Goal: Information Seeking & Learning: Learn about a topic

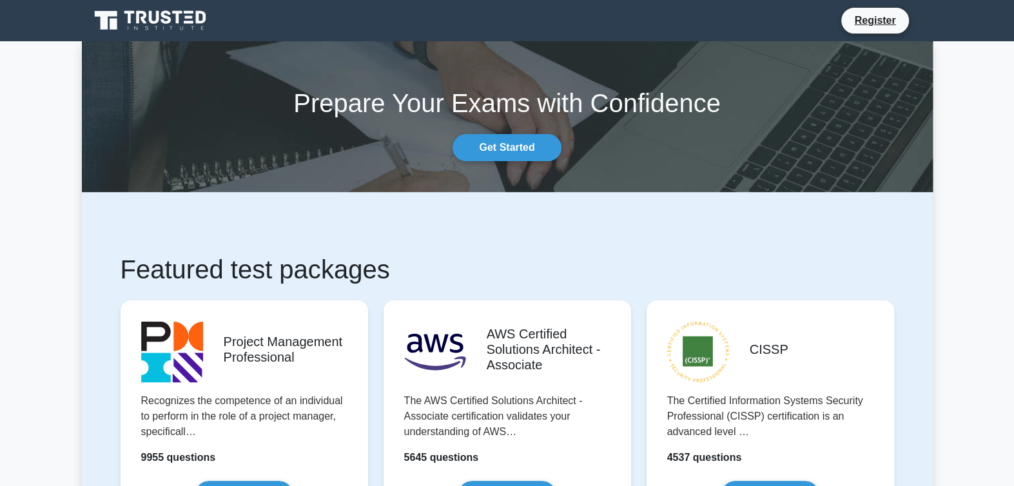
click at [869, 41] on nav "Register" at bounding box center [507, 20] width 1014 height 41
click at [878, 21] on link "Register" at bounding box center [875, 20] width 57 height 16
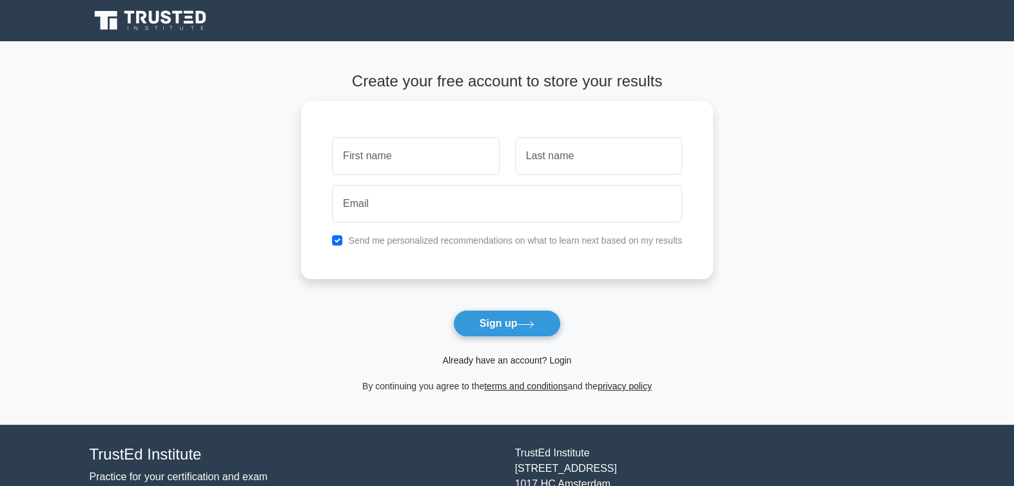
click at [528, 359] on link "Already have an account? Login" at bounding box center [506, 360] width 129 height 10
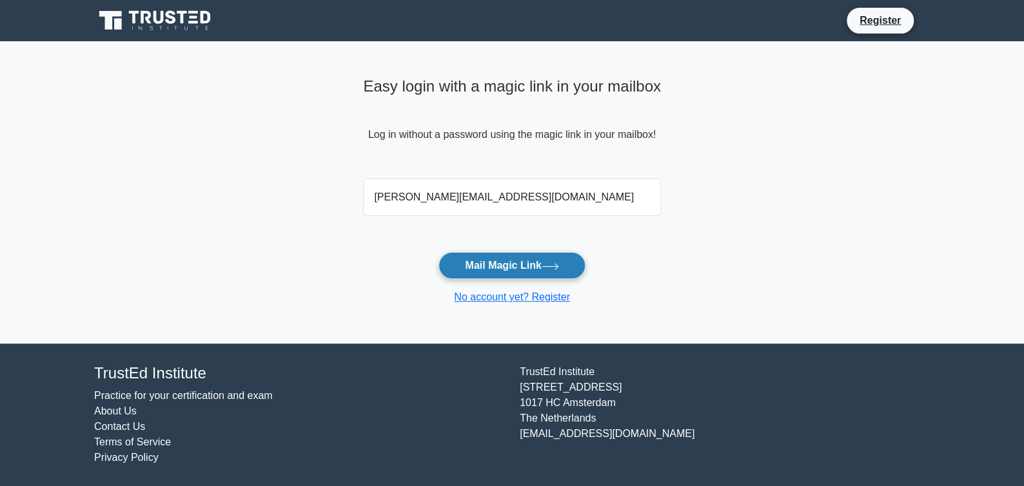
type input "ricca.2400@gmail.com"
click at [558, 271] on button "Mail Magic Link" at bounding box center [512, 265] width 146 height 27
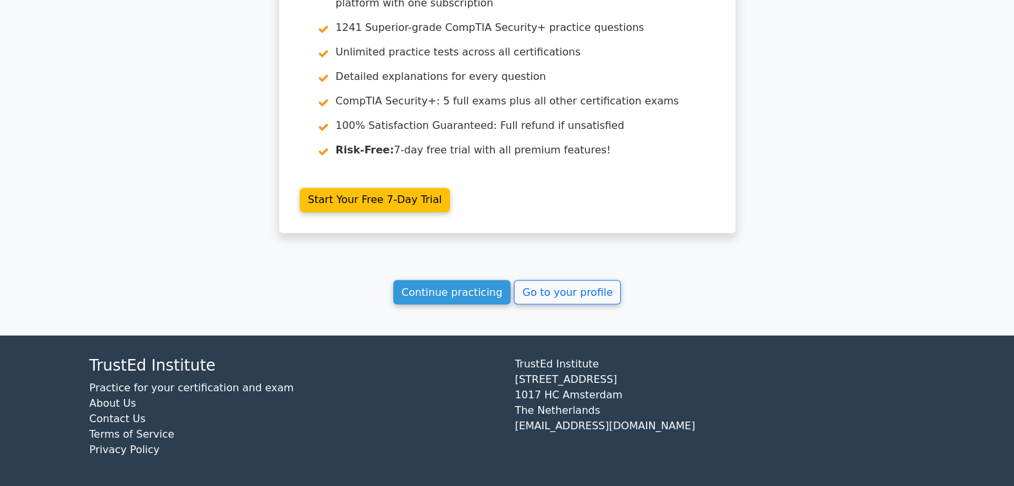
scroll to position [1612, 0]
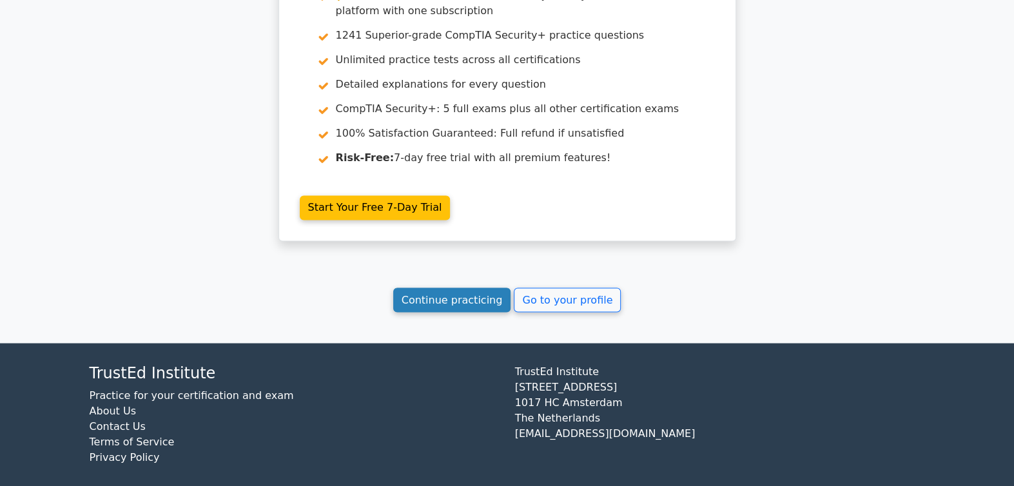
click at [488, 310] on link "Continue practicing" at bounding box center [452, 300] width 118 height 25
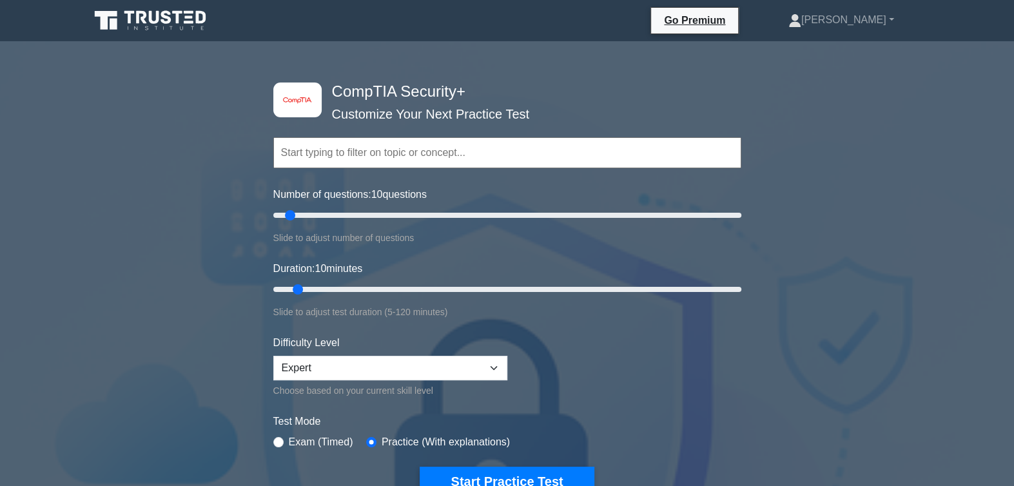
click at [385, 150] on input "text" at bounding box center [507, 152] width 468 height 31
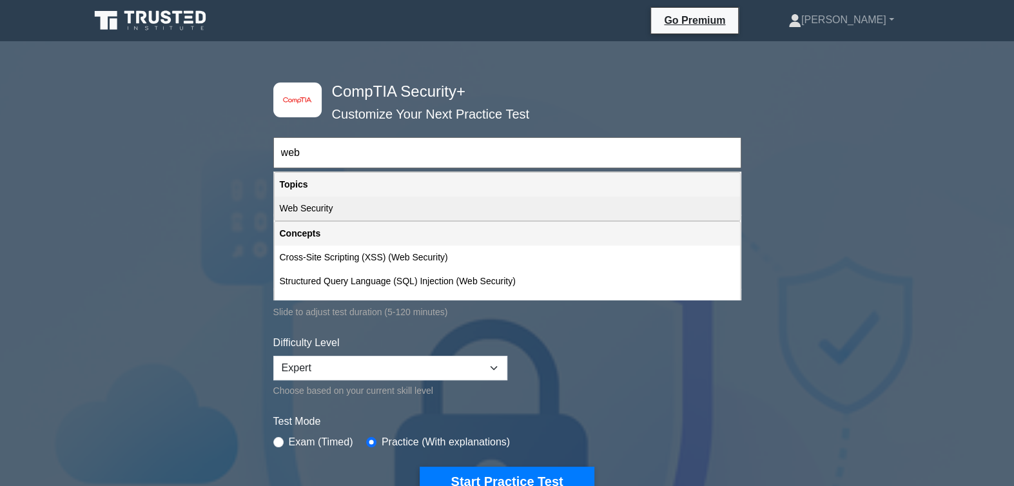
click at [326, 210] on div "Web Security" at bounding box center [508, 209] width 466 height 24
type input "Web Security"
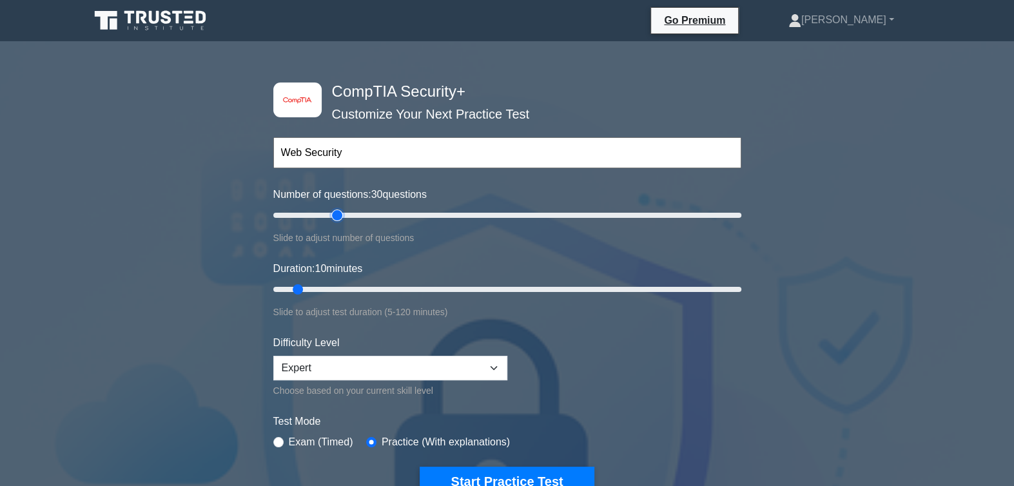
type input "30"
click at [335, 216] on input "Number of questions: 30 questions" at bounding box center [507, 215] width 468 height 15
click at [325, 216] on input "Number of questions: 30 questions" at bounding box center [507, 215] width 468 height 15
type input "20"
click at [317, 215] on input "Number of questions: 20 questions" at bounding box center [507, 215] width 468 height 15
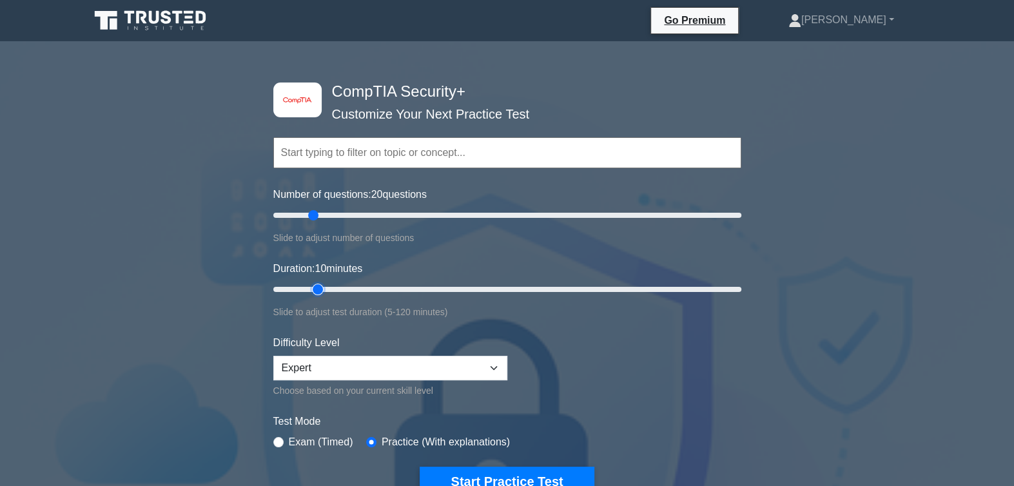
click at [326, 287] on input "Duration: 10 minutes" at bounding box center [507, 289] width 468 height 15
type input "20"
click at [333, 286] on input "Duration: 15 minutes" at bounding box center [507, 289] width 468 height 15
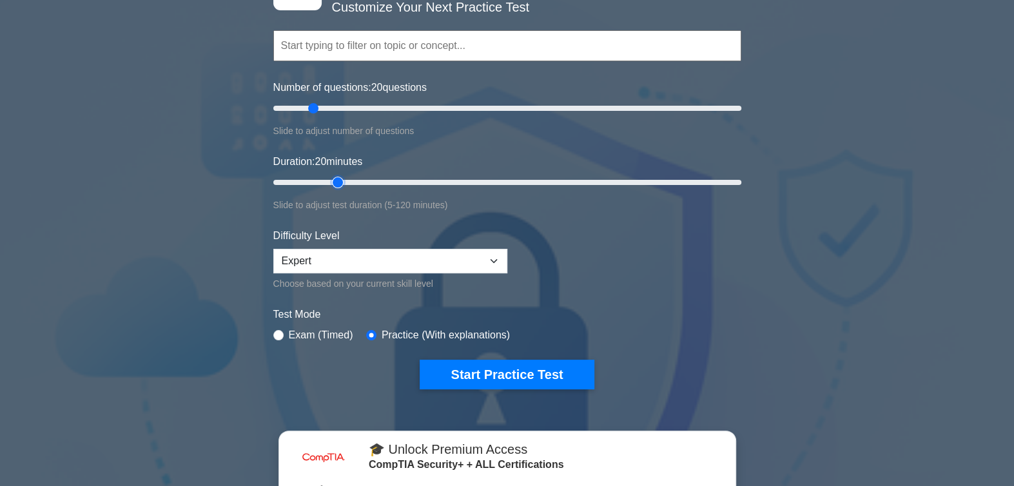
scroll to position [106, 0]
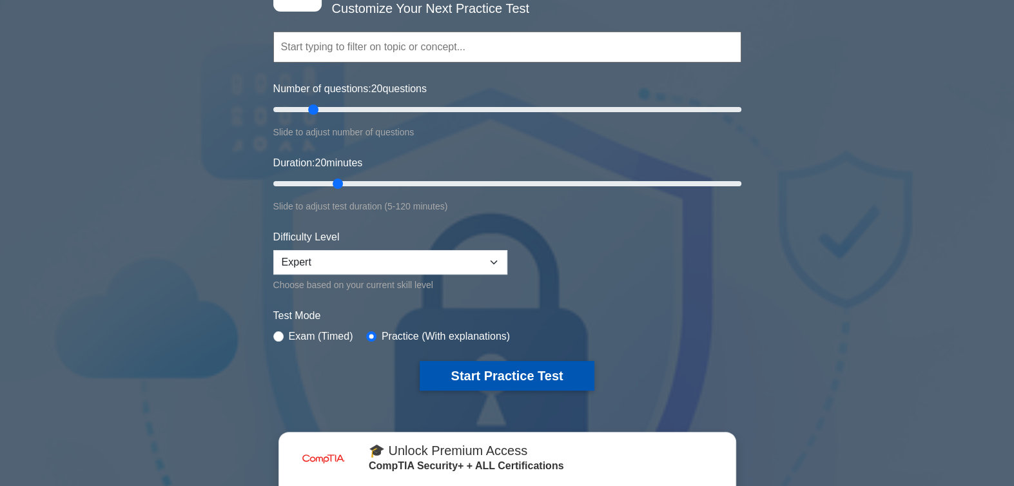
click at [555, 373] on button "Start Practice Test" at bounding box center [507, 376] width 174 height 30
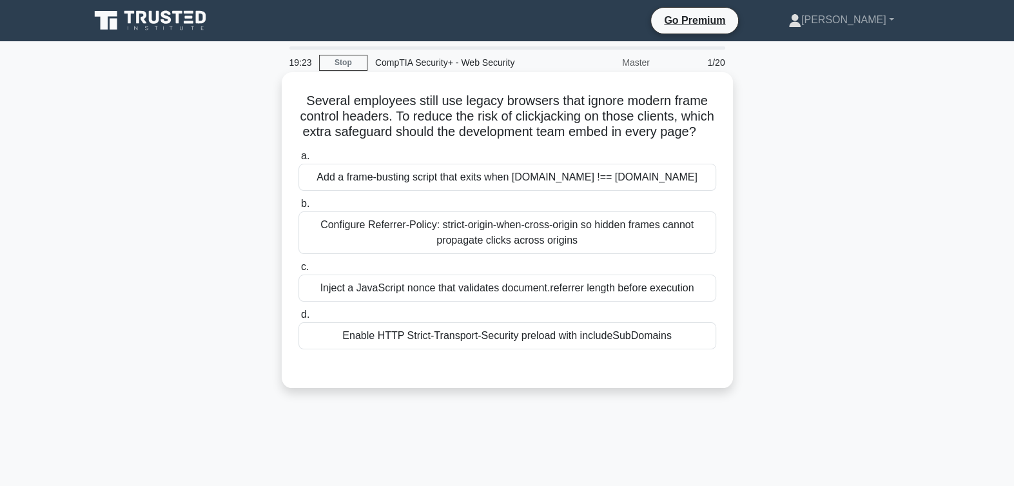
click at [675, 239] on div "Configure Referrer-Policy: strict-origin-when-cross-origin so hidden frames can…" at bounding box center [508, 233] width 418 height 43
click at [299, 208] on input "b. Configure Referrer-Policy: strict-origin-when-cross-origin so hidden frames …" at bounding box center [299, 204] width 0 height 8
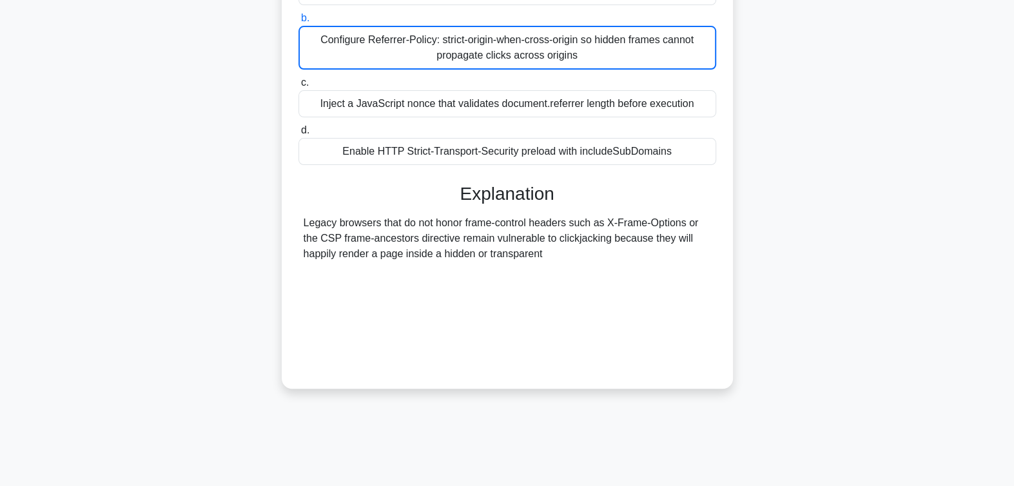
scroll to position [210, 0]
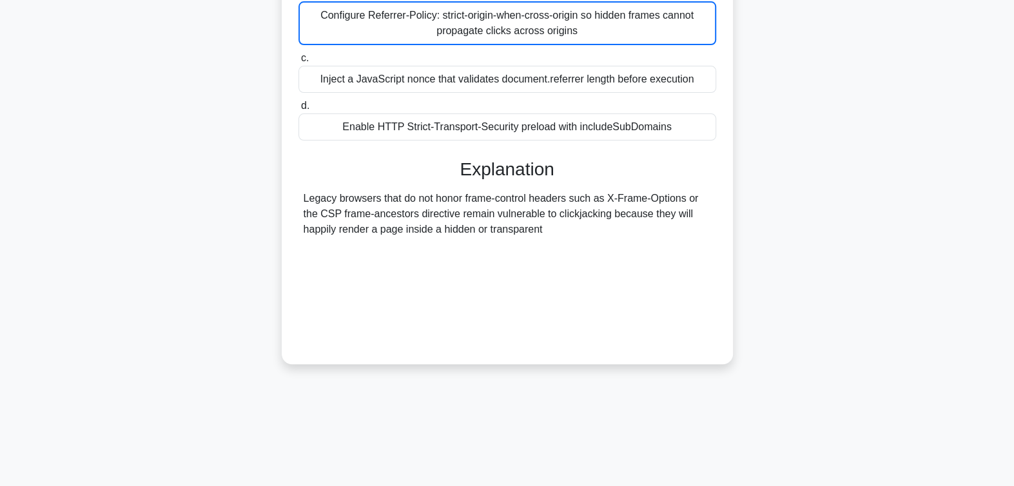
click at [713, 339] on div "Legacy browsers that do not honor frame-control headers such as X-Frame-Options…" at bounding box center [508, 265] width 418 height 148
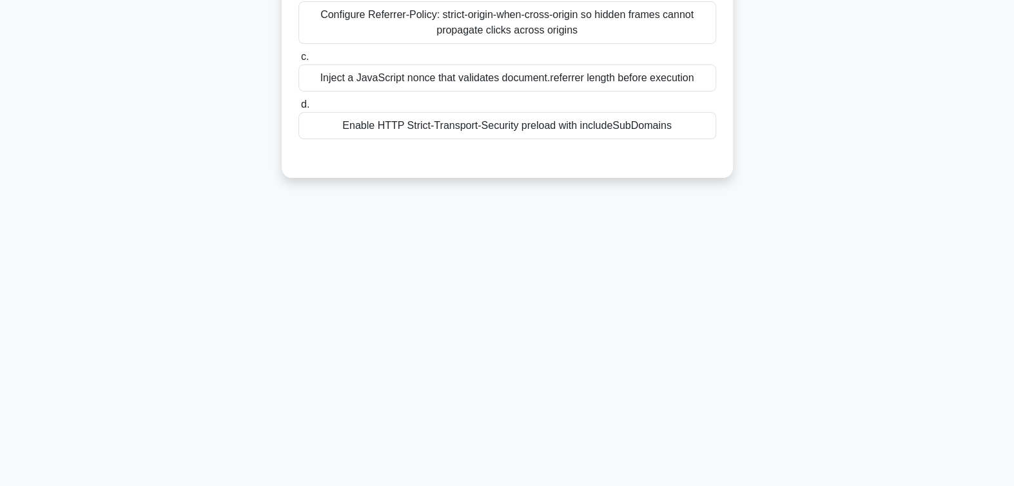
click at [631, 118] on label "d. Enable HTTP Strict-Transport-Security preload with includeSubDomains" at bounding box center [508, 118] width 418 height 43
click at [299, 109] on input "d. Enable HTTP Strict-Transport-Security preload with includeSubDomains" at bounding box center [299, 105] width 0 height 8
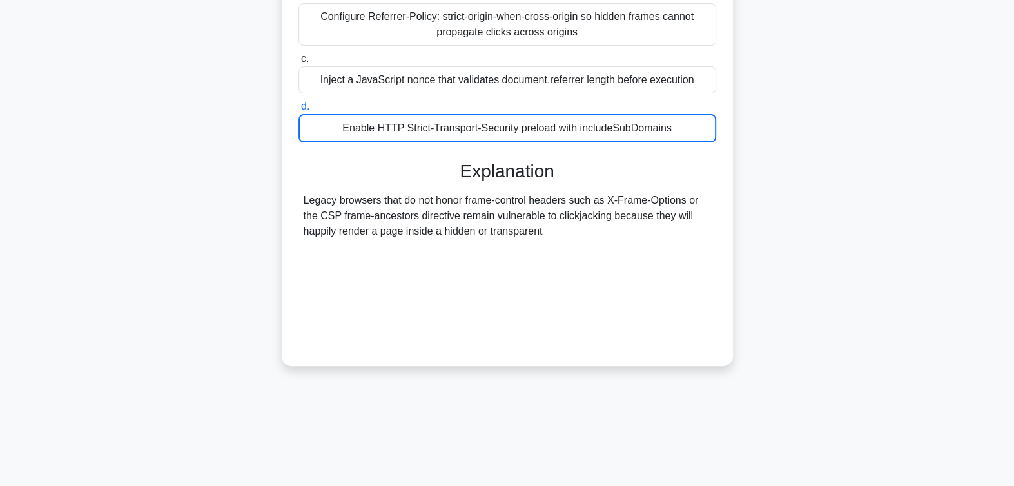
click at [666, 295] on div "Legacy browsers that do not honor frame-control headers such as X-Frame-Options…" at bounding box center [508, 267] width 408 height 148
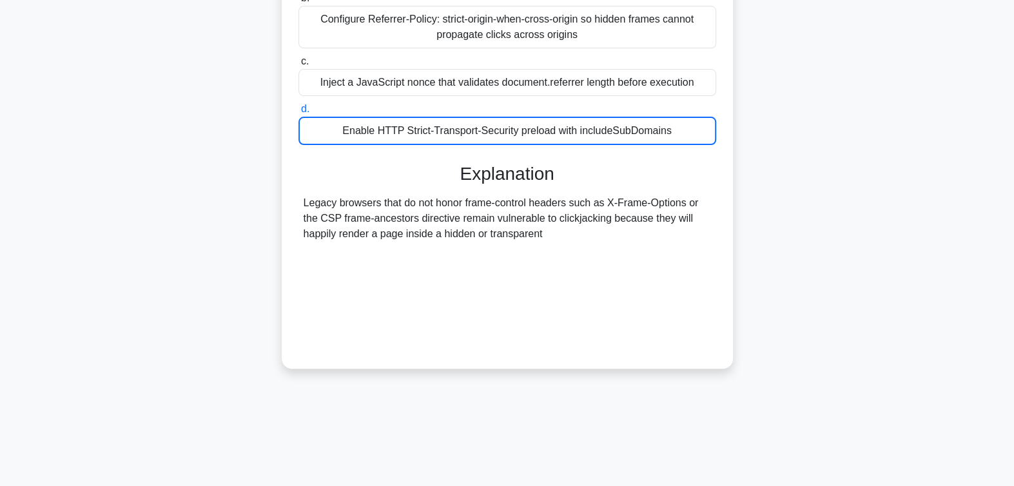
scroll to position [205, 0]
click at [648, 127] on label "d. Enable HTTP Strict-Transport-Security preload with includeSubDomains" at bounding box center [508, 124] width 418 height 44
click at [299, 114] on input "d. Enable HTTP Strict-Transport-Security preload with includeSubDomains" at bounding box center [299, 110] width 0 height 8
click at [656, 146] on div "Enable HTTP Strict-Transport-Security preload with includeSubDomains" at bounding box center [508, 131] width 418 height 28
click at [299, 114] on input "d. Enable HTTP Strict-Transport-Security preload with includeSubDomains" at bounding box center [299, 110] width 0 height 8
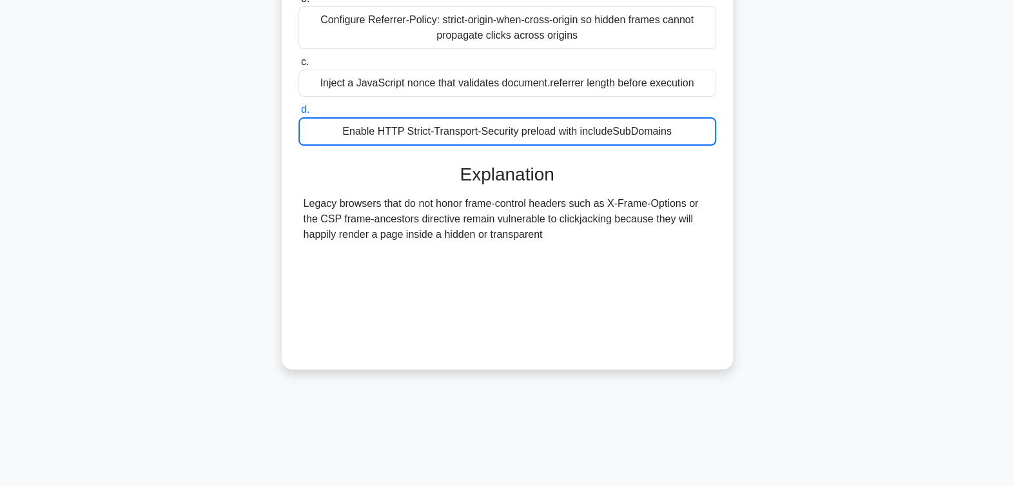
click at [656, 146] on div "Enable HTTP Strict-Transport-Security preload with includeSubDomains" at bounding box center [508, 131] width 418 height 28
click at [299, 114] on input "d. Enable HTTP Strict-Transport-Security preload with includeSubDomains" at bounding box center [299, 110] width 0 height 8
click at [656, 146] on div "Enable HTTP Strict-Transport-Security preload with includeSubDomains" at bounding box center [508, 131] width 418 height 28
click at [299, 114] on input "d. Enable HTTP Strict-Transport-Security preload with includeSubDomains" at bounding box center [299, 110] width 0 height 8
click at [678, 268] on div "Legacy browsers that do not honor frame-control headers such as X-Frame-Options…" at bounding box center [508, 270] width 408 height 148
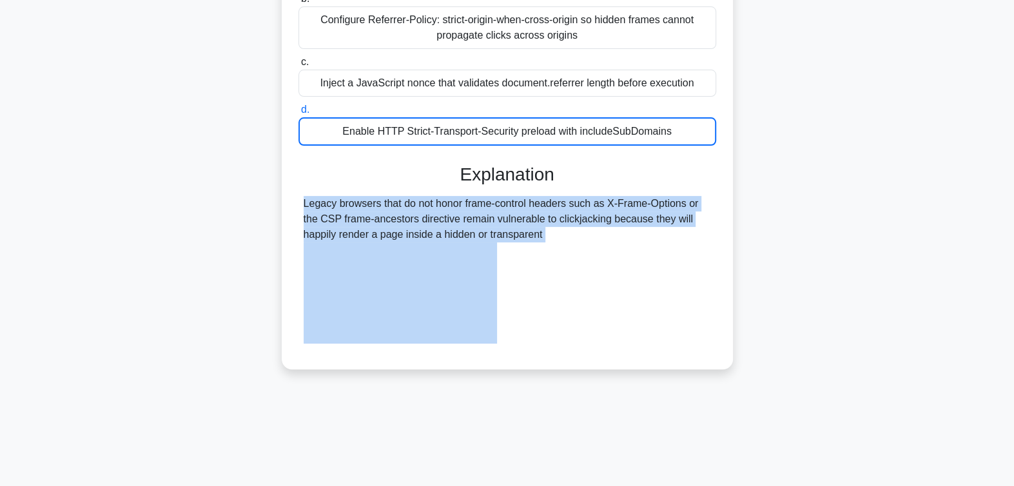
click at [678, 268] on div "Legacy browsers that do not honor frame-control headers such as X-Frame-Options…" at bounding box center [508, 270] width 408 height 148
click at [678, 286] on div "Legacy browsers that do not honor frame-control headers such as X-Frame-Options…" at bounding box center [508, 270] width 408 height 148
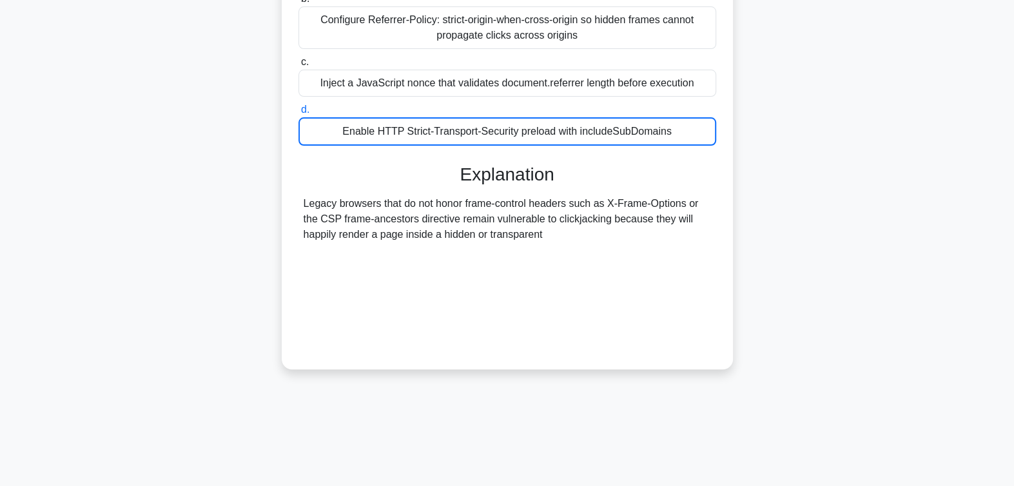
click at [648, 81] on label "c. Inject a JavaScript nonce that validates document.referrer length before exe…" at bounding box center [508, 75] width 418 height 43
click at [299, 66] on input "c. Inject a JavaScript nonce that validates document.referrer length before exe…" at bounding box center [299, 62] width 0 height 8
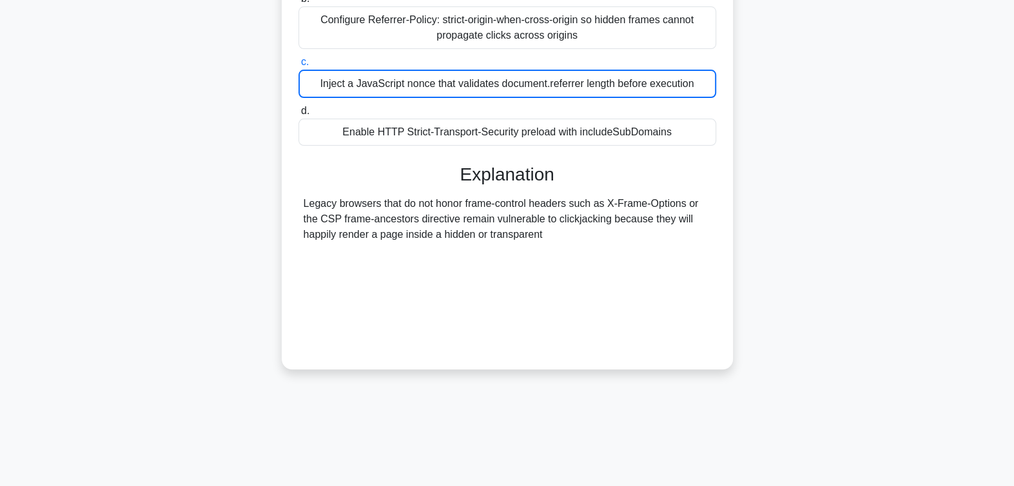
scroll to position [0, 0]
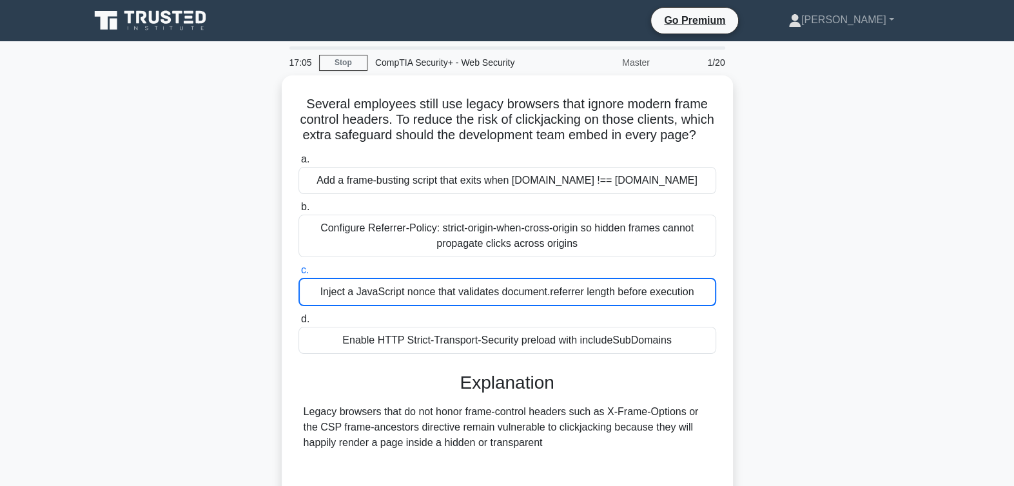
click at [646, 70] on div "Master" at bounding box center [601, 63] width 113 height 26
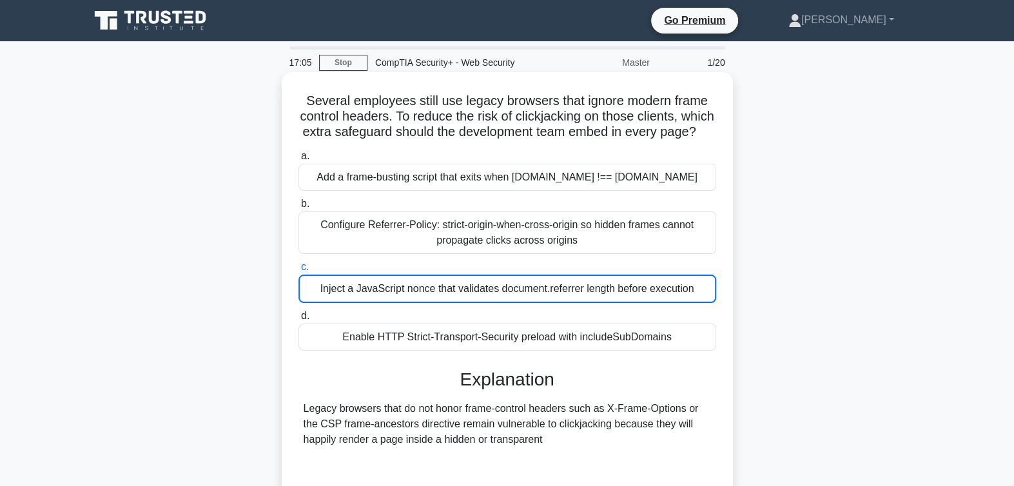
click at [699, 90] on div "Several employees still use legacy browsers that ignore modern frame control he…" at bounding box center [507, 322] width 441 height 491
click at [460, 303] on div "Inject a JavaScript nonce that validates document.referrer length before execut…" at bounding box center [508, 289] width 418 height 28
click at [299, 272] on input "c. Inject a JavaScript nonce that validates document.referrer length before exe…" at bounding box center [299, 267] width 0 height 8
click at [460, 281] on label "c. Inject a JavaScript nonce that validates document.referrer length before exe…" at bounding box center [508, 281] width 418 height 44
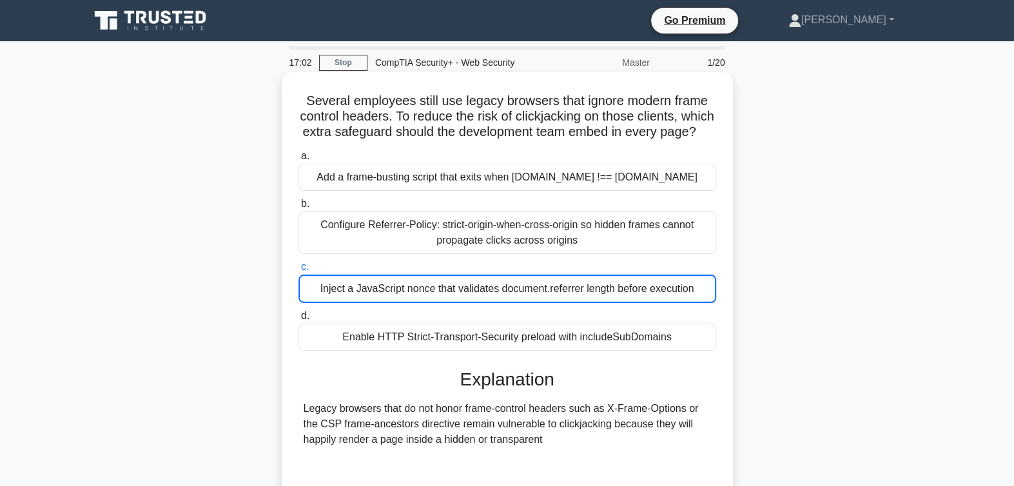
click at [299, 272] on input "c. Inject a JavaScript nonce that validates document.referrer length before exe…" at bounding box center [299, 267] width 0 height 8
click at [454, 254] on div "Configure Referrer-Policy: strict-origin-when-cross-origin so hidden frames can…" at bounding box center [508, 233] width 418 height 43
click at [299, 208] on input "b. Configure Referrer-Policy: strict-origin-when-cross-origin so hidden frames …" at bounding box center [299, 204] width 0 height 8
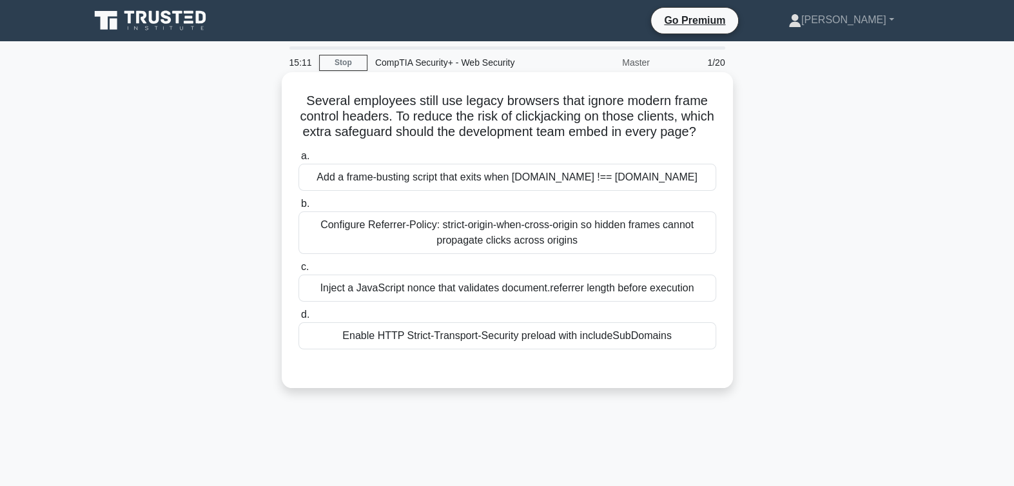
click at [588, 318] on div "a. Add a frame-busting script that exits when [DOMAIN_NAME] !== [DOMAIN_NAME] b…" at bounding box center [507, 249] width 433 height 206
click at [584, 302] on div "Inject a JavaScript nonce that validates document.referrer length before execut…" at bounding box center [508, 288] width 418 height 27
click at [299, 272] on input "c. Inject a JavaScript nonce that validates document.referrer length before exe…" at bounding box center [299, 267] width 0 height 8
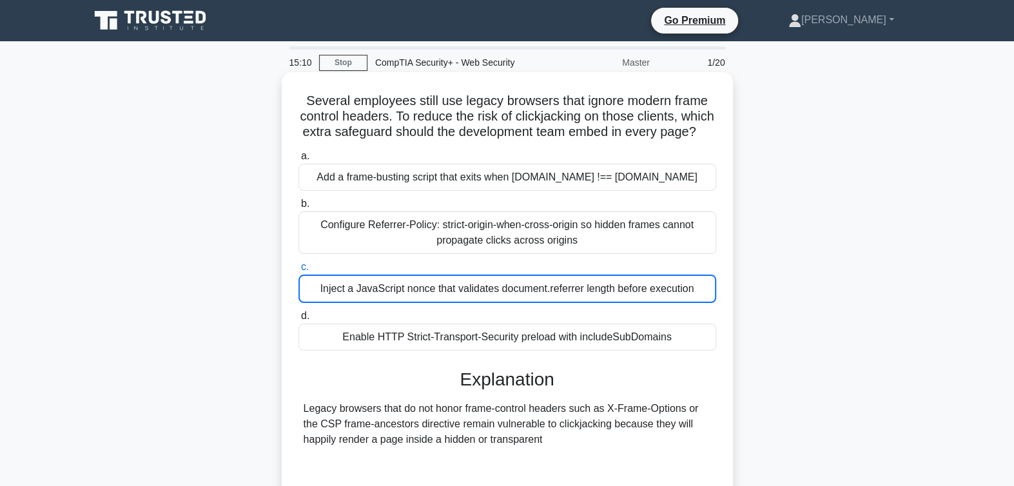
scroll to position [210, 0]
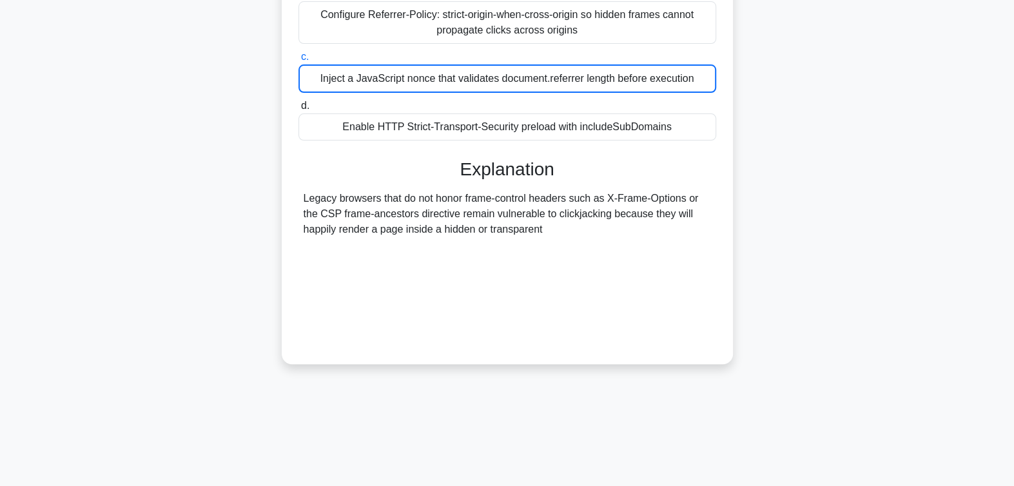
click at [677, 359] on div "Several employees still use legacy browsers that ignore modern frame control he…" at bounding box center [507, 112] width 441 height 491
click at [642, 303] on div "Legacy browsers that do not honor frame-control headers such as X-Frame-Options…" at bounding box center [508, 265] width 408 height 148
click at [669, 175] on h3 "Explanation" at bounding box center [507, 170] width 402 height 22
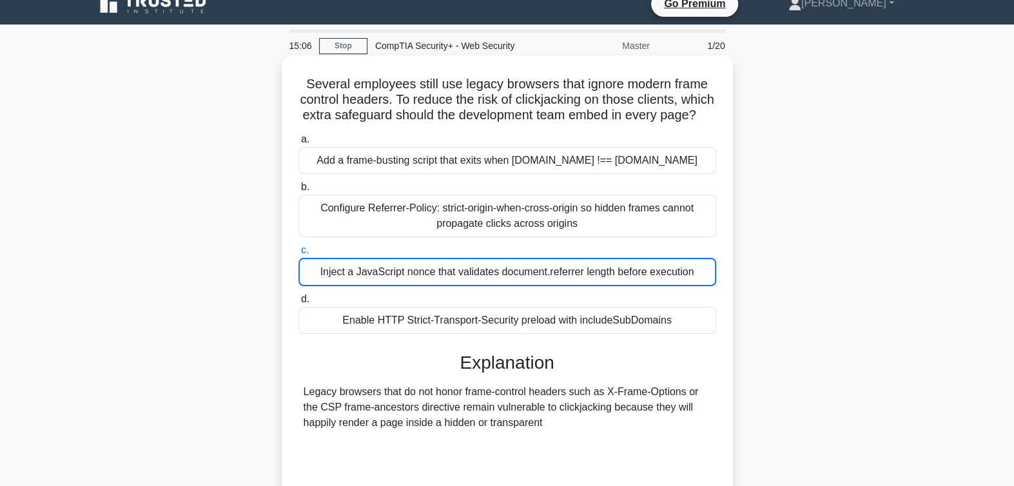
scroll to position [0, 0]
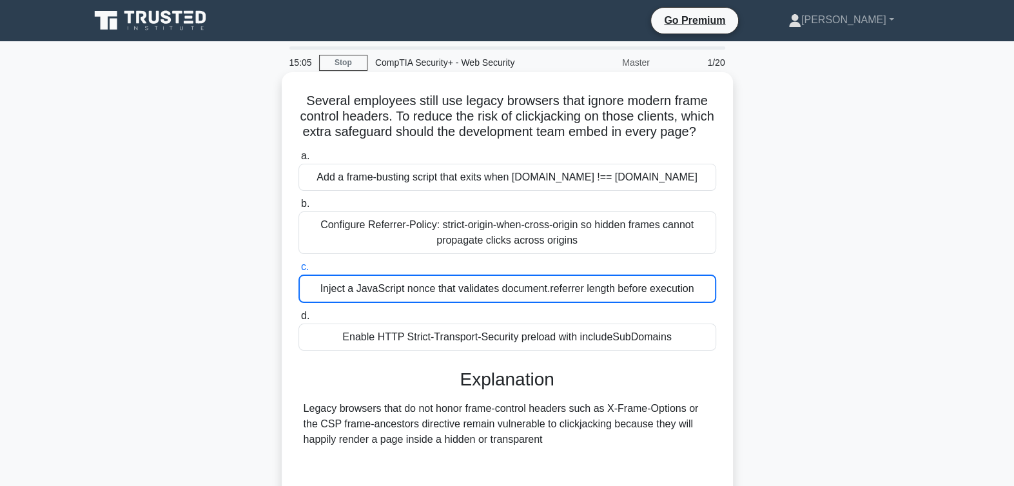
click at [677, 191] on div "Add a frame-busting script that exits when [DOMAIN_NAME] !== [DOMAIN_NAME]" at bounding box center [508, 177] width 418 height 27
click at [299, 161] on input "a. Add a frame-busting script that exits when [DOMAIN_NAME] !== [DOMAIN_NAME]" at bounding box center [299, 156] width 0 height 8
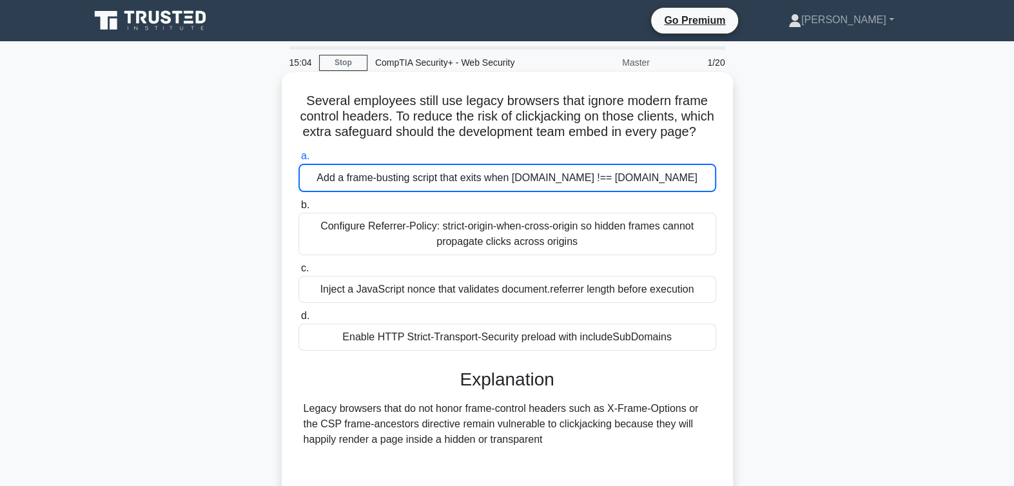
click at [554, 296] on div "Inject a JavaScript nonce that validates document.referrer length before execut…" at bounding box center [508, 289] width 418 height 27
click at [299, 273] on input "c. Inject a JavaScript nonce that validates document.referrer length before exe…" at bounding box center [299, 268] width 0 height 8
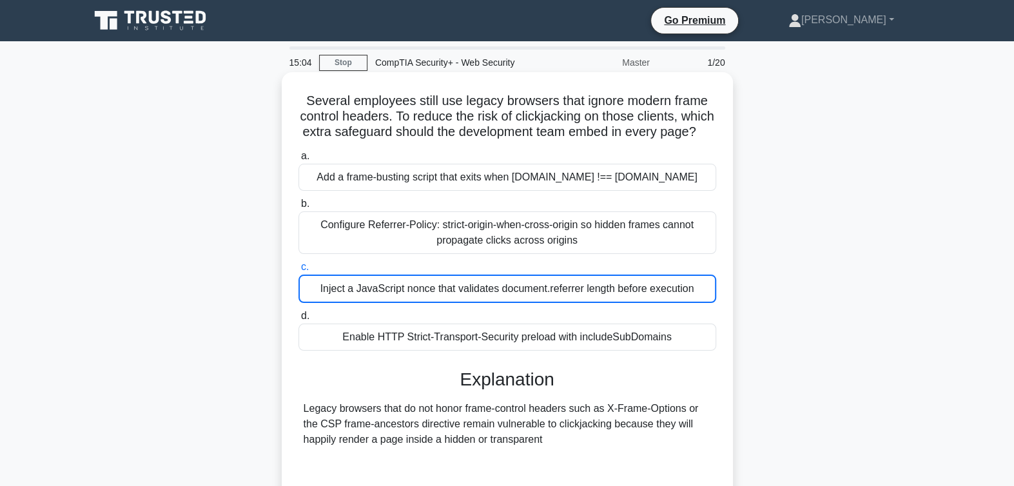
click at [554, 296] on div "Inject a JavaScript nonce that validates document.referrer length before execut…" at bounding box center [508, 289] width 418 height 28
click at [299, 272] on input "c. Inject a JavaScript nonce that validates document.referrer length before exe…" at bounding box center [299, 267] width 0 height 8
click at [554, 296] on div "Inject a JavaScript nonce that validates document.referrer length before execut…" at bounding box center [508, 289] width 418 height 28
click at [299, 272] on input "c. Inject a JavaScript nonce that validates document.referrer length before exe…" at bounding box center [299, 267] width 0 height 8
click at [554, 296] on div "Inject a JavaScript nonce that validates document.referrer length before execut…" at bounding box center [508, 289] width 418 height 28
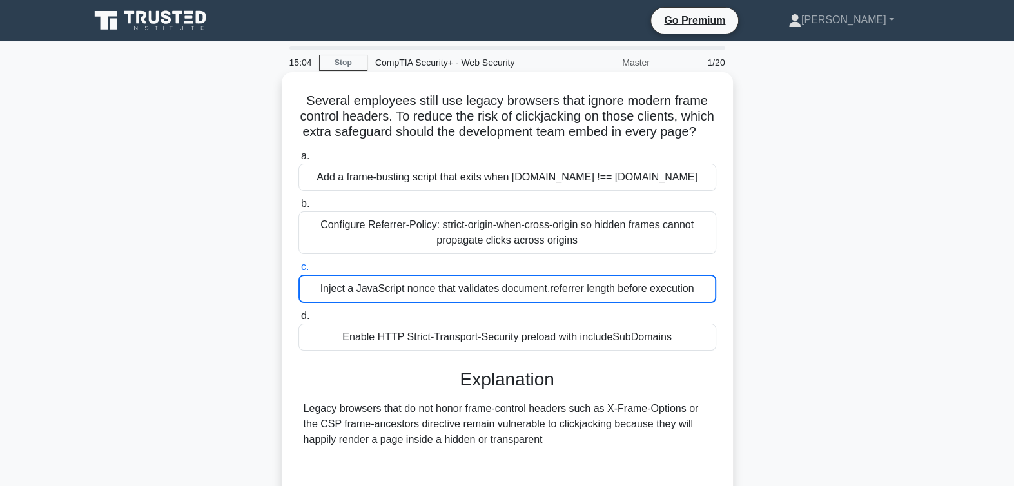
click at [299, 272] on input "c. Inject a JavaScript nonce that validates document.referrer length before exe…" at bounding box center [299, 267] width 0 height 8
